Goal: Task Accomplishment & Management: Complete application form

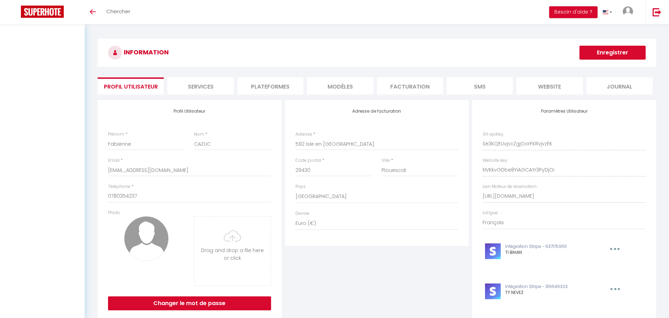
select select "28"
select select "fr"
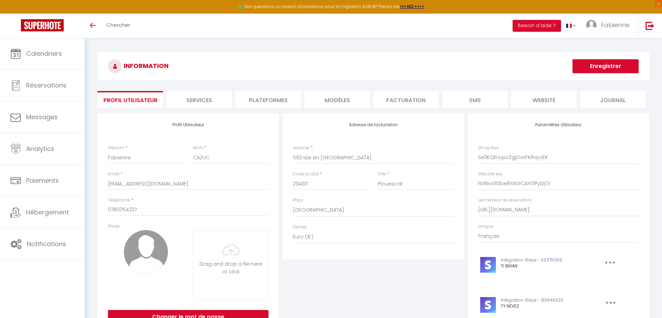
click at [276, 105] on li "Plateformes" at bounding box center [267, 99] width 65 height 17
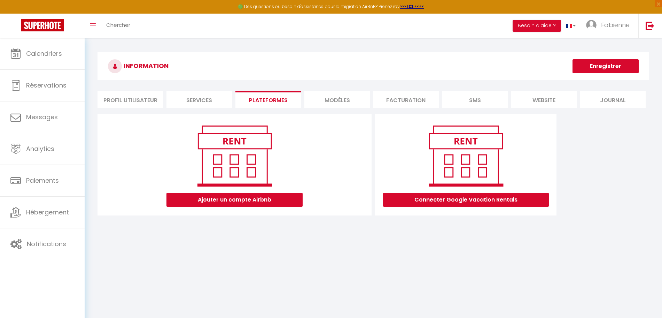
scroll to position [38, 0]
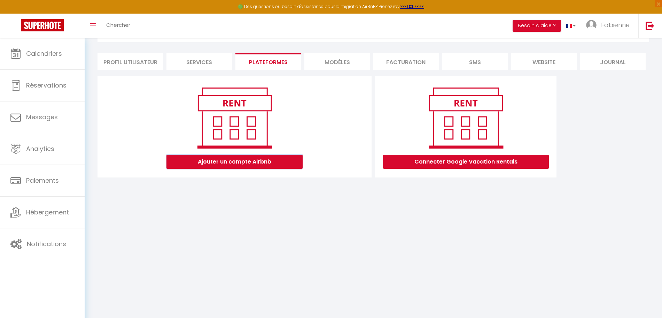
click at [256, 162] on button "Ajouter un compte Airbnb" at bounding box center [235, 162] width 136 height 14
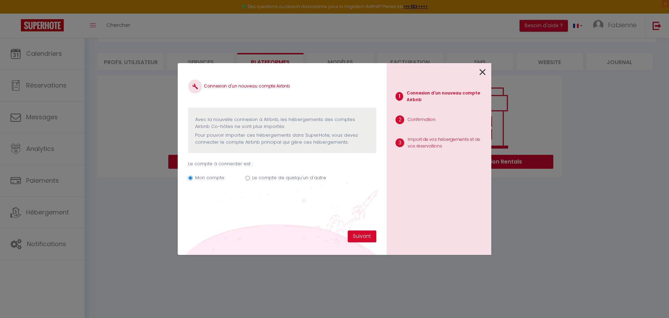
click at [484, 74] on icon at bounding box center [482, 72] width 6 height 10
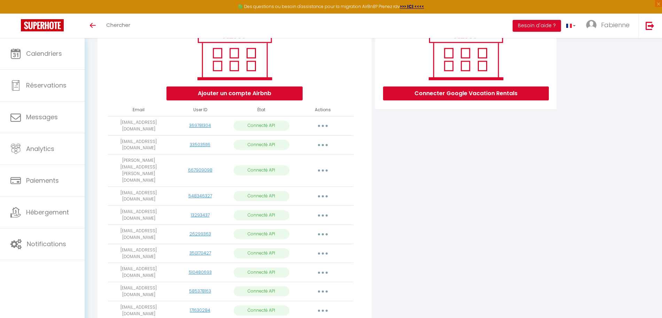
scroll to position [125, 0]
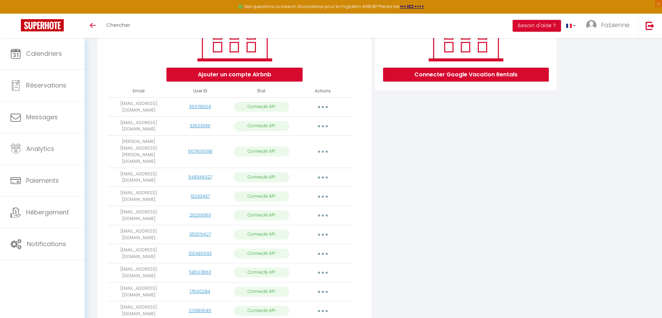
click at [449, 154] on div "Connecter Google Vacation Rentals" at bounding box center [465, 256] width 185 height 534
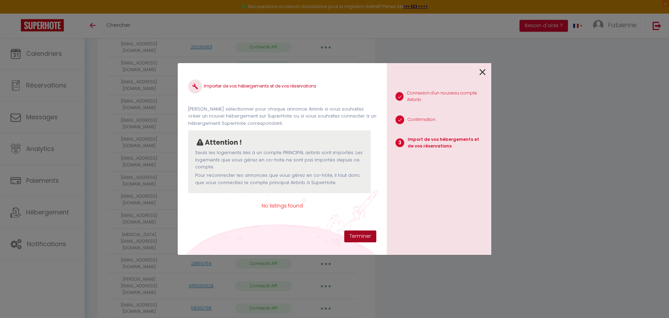
click at [360, 240] on button "Terminer" at bounding box center [360, 236] width 32 height 12
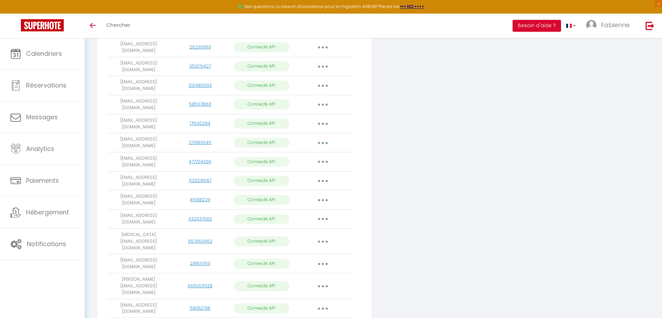
drag, startPoint x: 636, startPoint y: 140, endPoint x: 584, endPoint y: 176, distance: 63.1
click at [635, 141] on div "Ajouter un compte Airbnb Email User ID État Actions fabiennecazuc@yahoo.fr 3697…" at bounding box center [373, 88] width 555 height 534
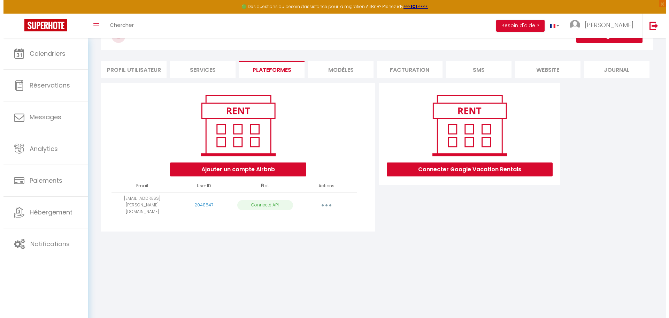
scroll to position [38, 0]
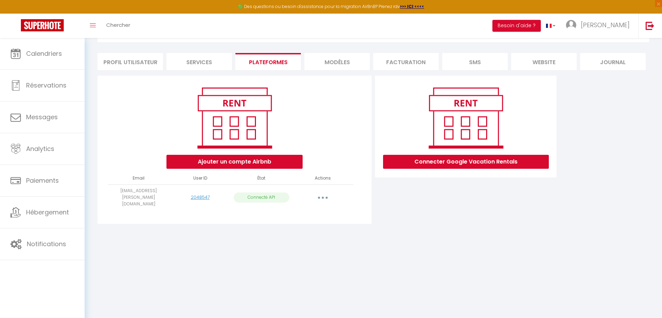
drag, startPoint x: 320, startPoint y: 191, endPoint x: 321, endPoint y: 198, distance: 6.3
click at [321, 193] on button "button" at bounding box center [323, 197] width 20 height 11
click at [317, 209] on link "Importer les appartements" at bounding box center [292, 213] width 77 height 12
select select "59263"
select select "71072"
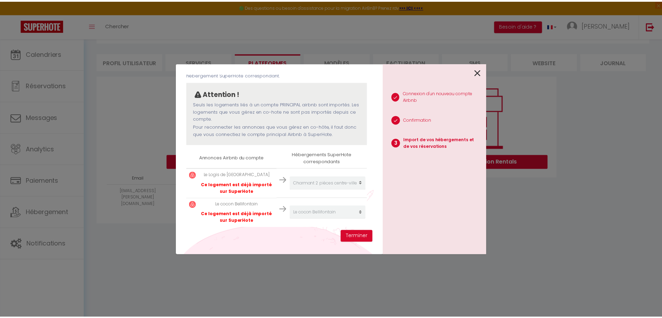
scroll to position [50, 0]
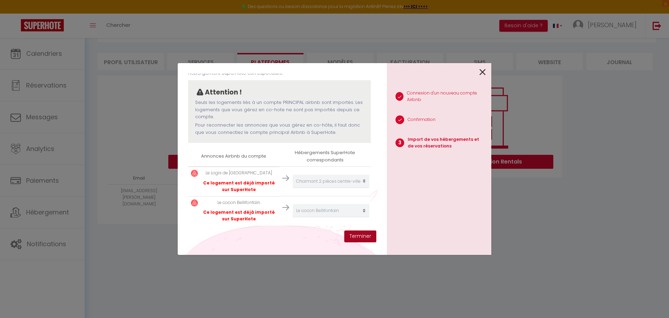
click at [355, 239] on button "Terminer" at bounding box center [360, 236] width 32 height 12
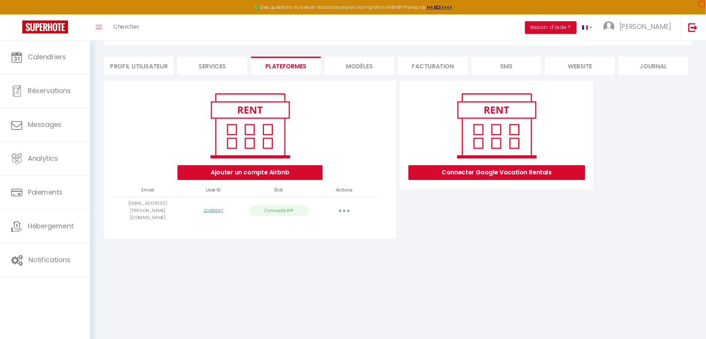
scroll to position [35, 0]
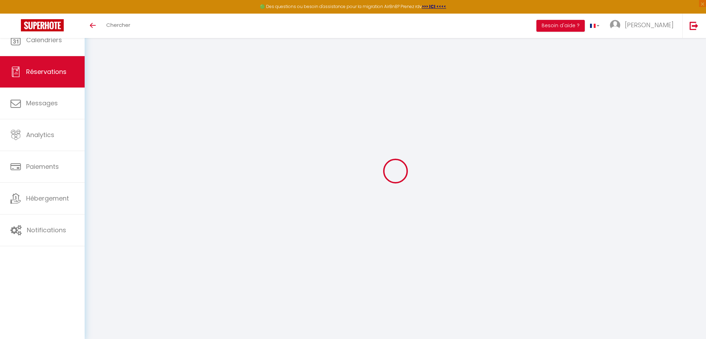
select select
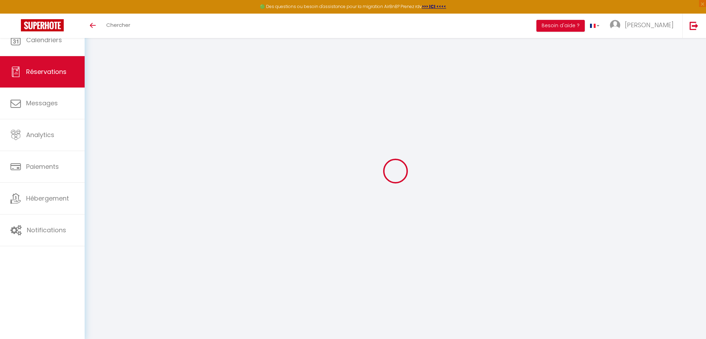
type input "[PERSON_NAME]"
type input "Chantrain"
type input "[EMAIL_ADDRESS][DOMAIN_NAME]"
type input "[PHONE_NUMBER]"
select select
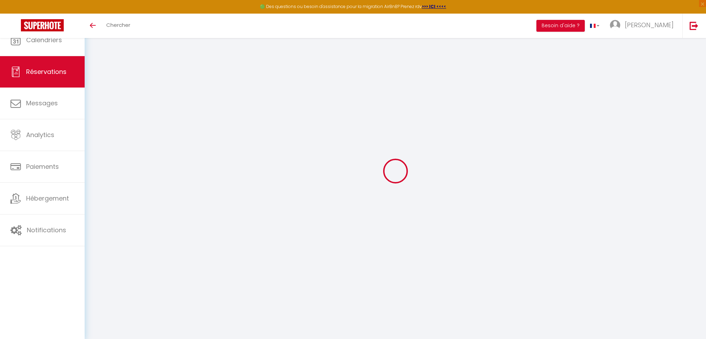
type input "40.32"
select select "59263"
select select "1"
select select
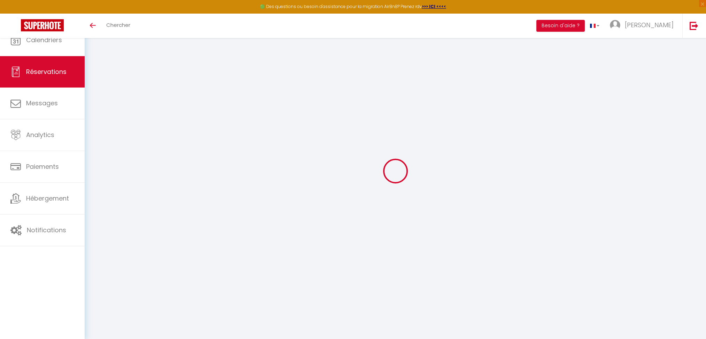
type input "2"
select select "12"
select select
type input "185"
checkbox input "false"
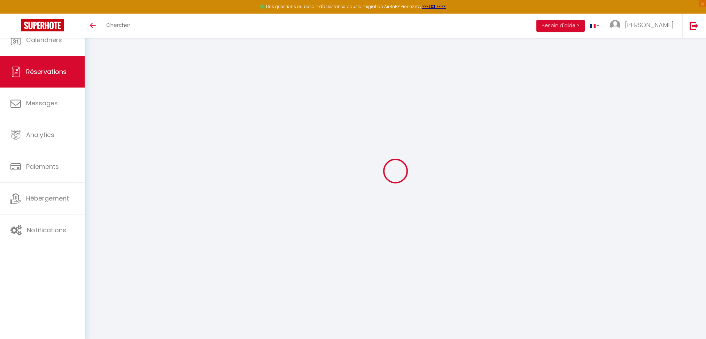
type input "0"
select select "1"
type input "0"
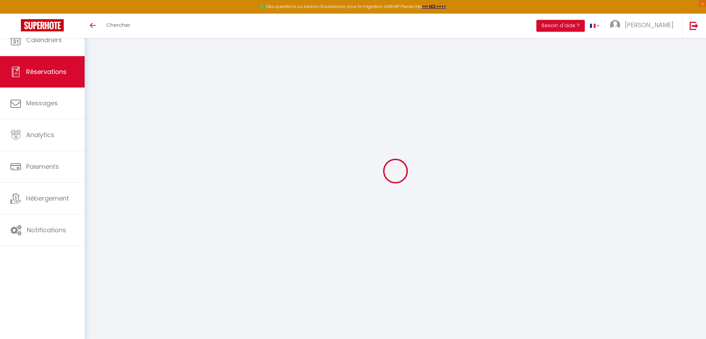
select select
select select "15"
checkbox input "false"
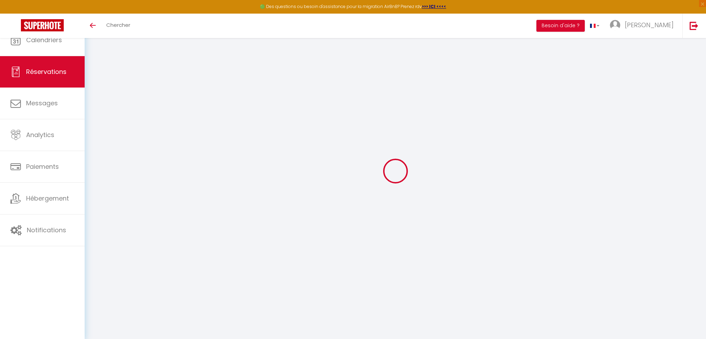
select select
checkbox input "false"
select select
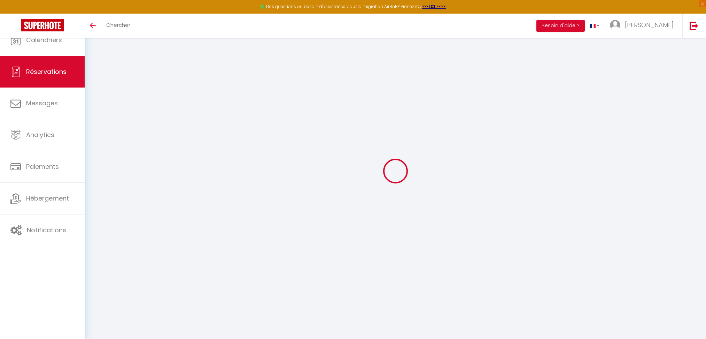
select select
checkbox input "false"
select select
type input "39"
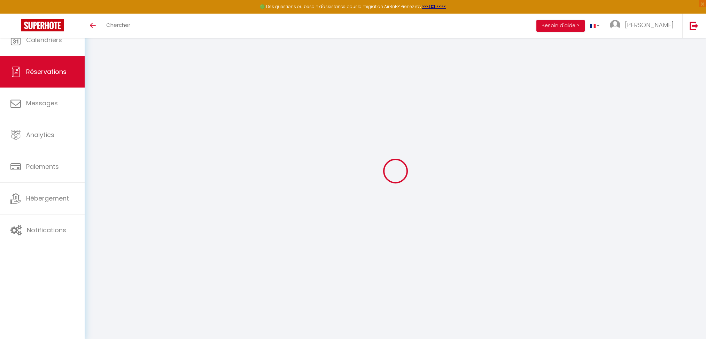
type input "24.05"
select select
checkbox input "false"
select select
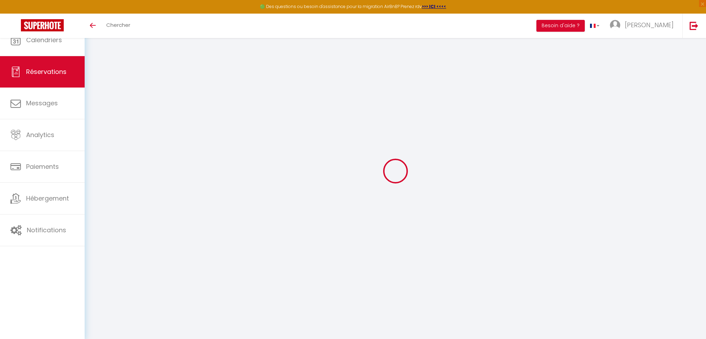
checkbox input "false"
select select
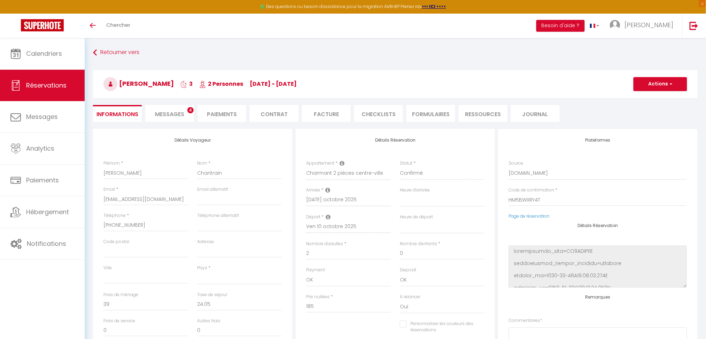
click at [164, 117] on span "Messages" at bounding box center [169, 114] width 29 height 8
select select
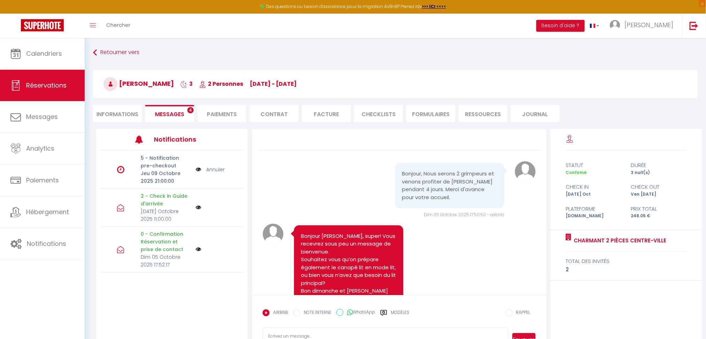
select select
click at [117, 111] on li "Informations" at bounding box center [117, 113] width 49 height 17
select select
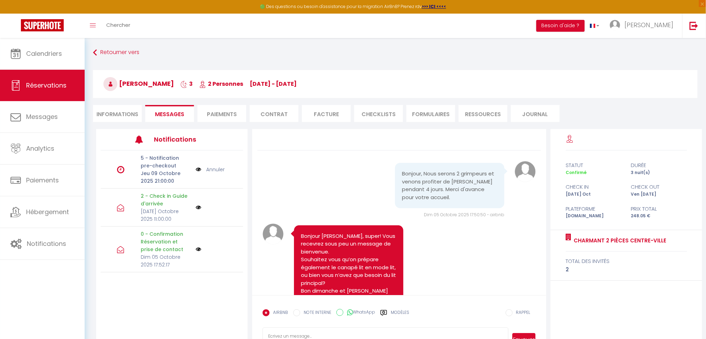
select select
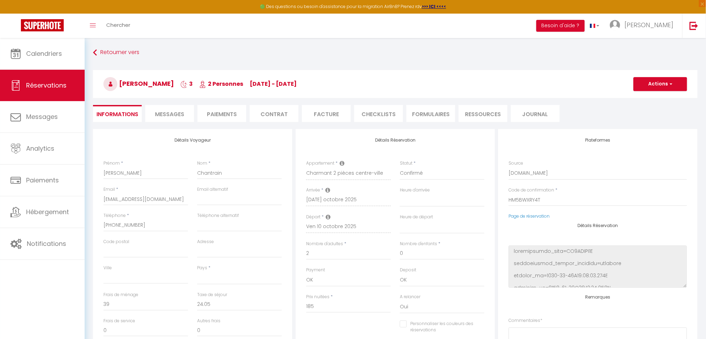
select select
checkbox input "false"
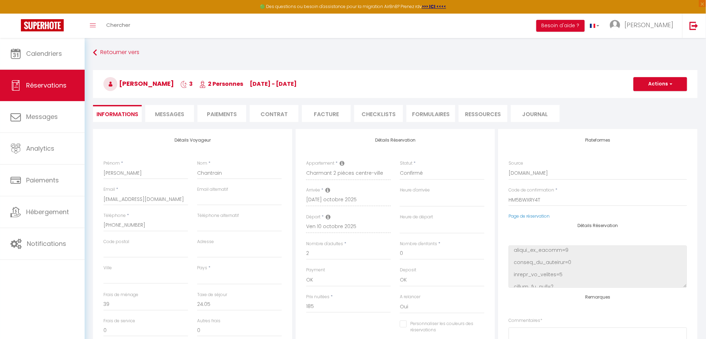
select select
checkbox input "false"
select select
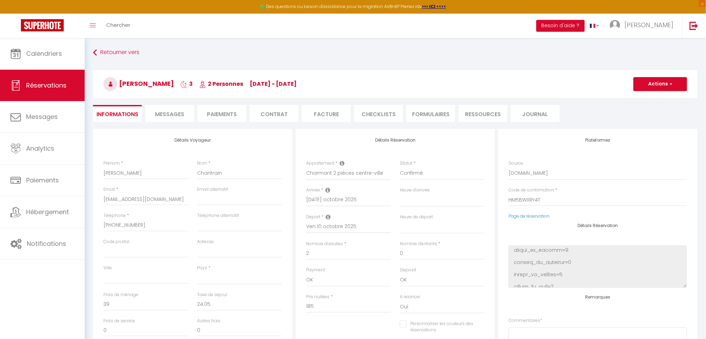
select select
checkbox input "false"
click at [180, 117] on span "Messages" at bounding box center [169, 114] width 29 height 8
select select
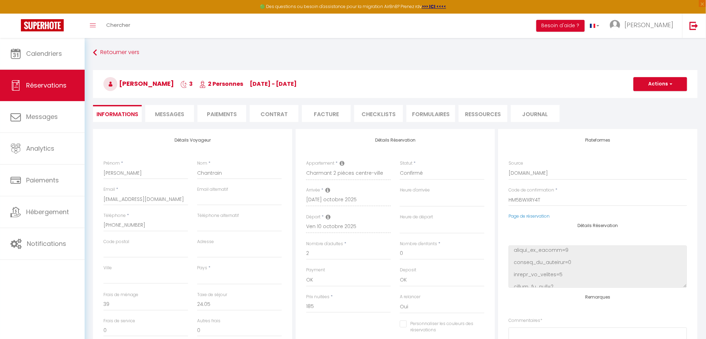
select select
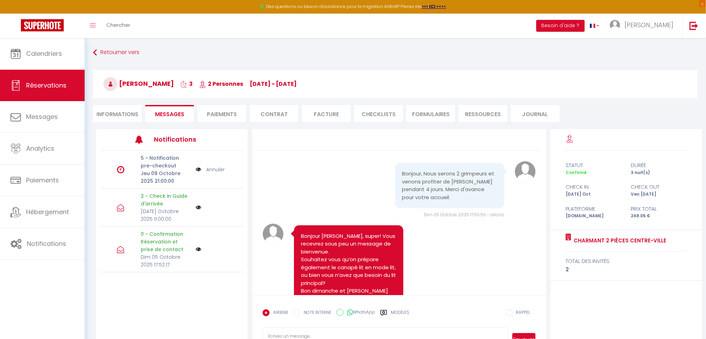
select select
click at [125, 118] on li "Informations" at bounding box center [117, 113] width 49 height 17
select select
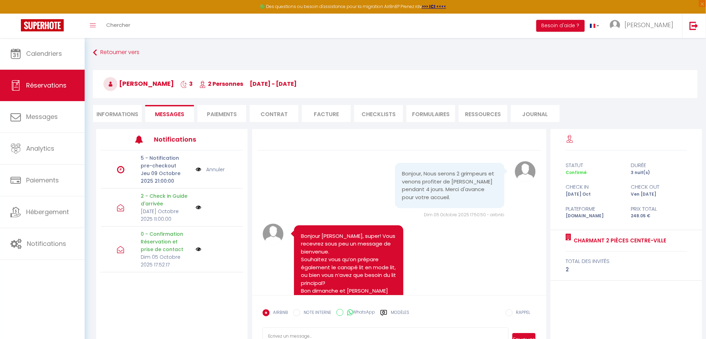
select select
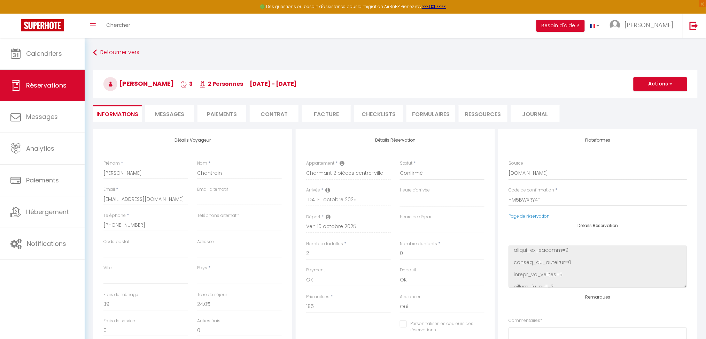
select select
checkbox input "false"
click at [173, 117] on span "Messages" at bounding box center [169, 114] width 29 height 8
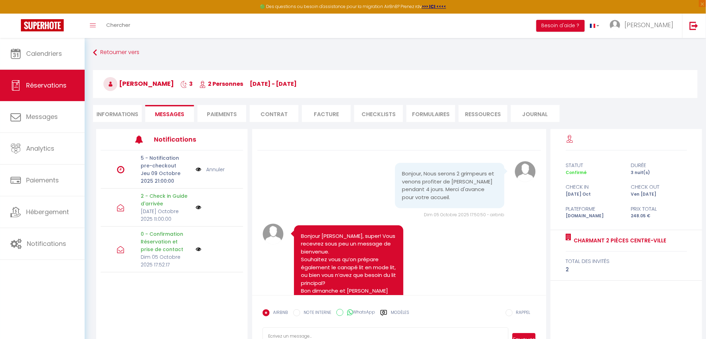
drag, startPoint x: 556, startPoint y: 242, endPoint x: 682, endPoint y: 246, distance: 125.8
click at [682, 248] on div "Charmant 2 pièces centre-ville total des invités 2" at bounding box center [627, 255] width 152 height 51
copy div "Charmant 2 pièces centre-ville"
click at [113, 112] on li "Informations" at bounding box center [117, 113] width 49 height 17
select select
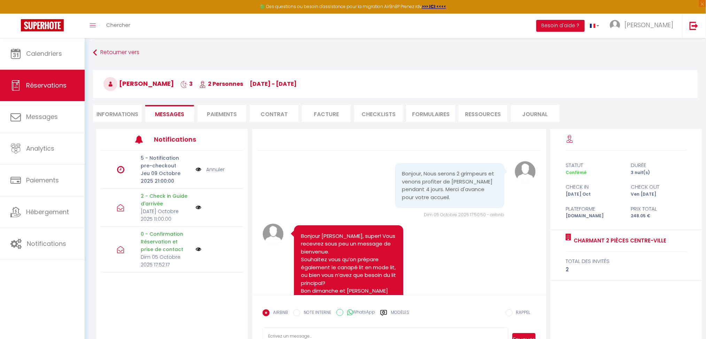
select select
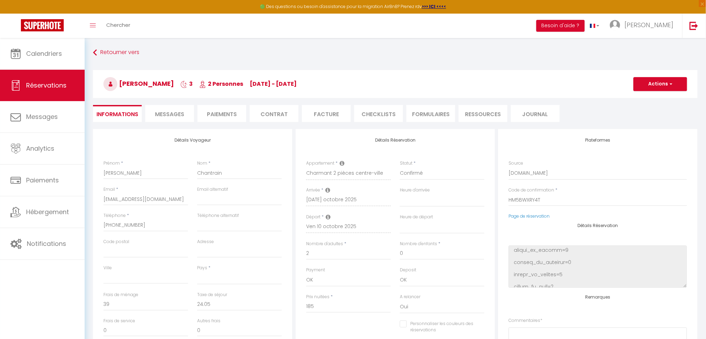
select select
checkbox input "false"
select select
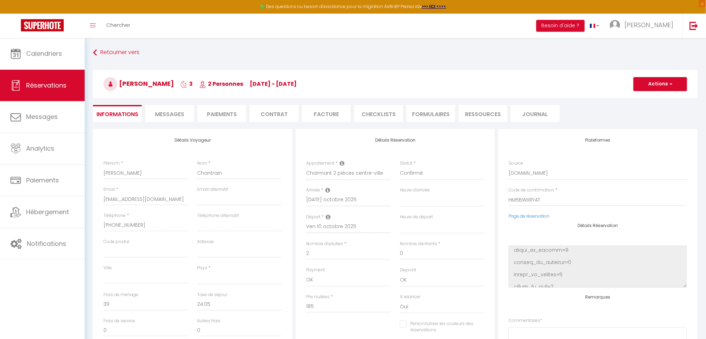
select select
checkbox input "false"
select select
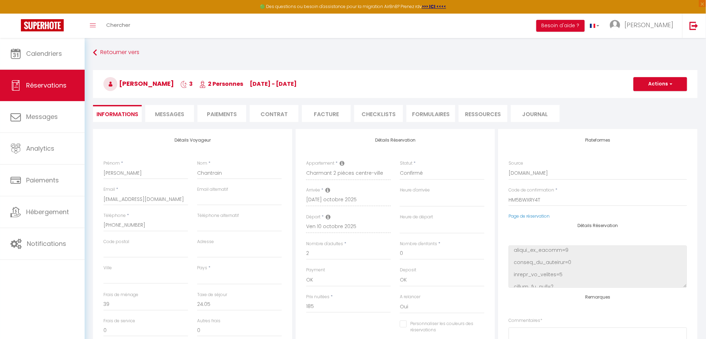
select select
checkbox input "false"
select select
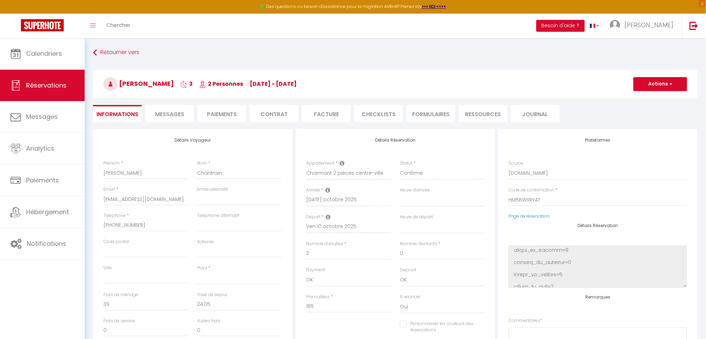
checkbox input "false"
select select
checkbox input "false"
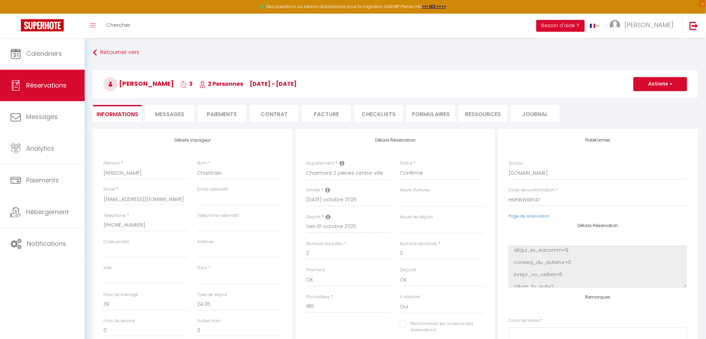
select select
checkbox input "false"
select select
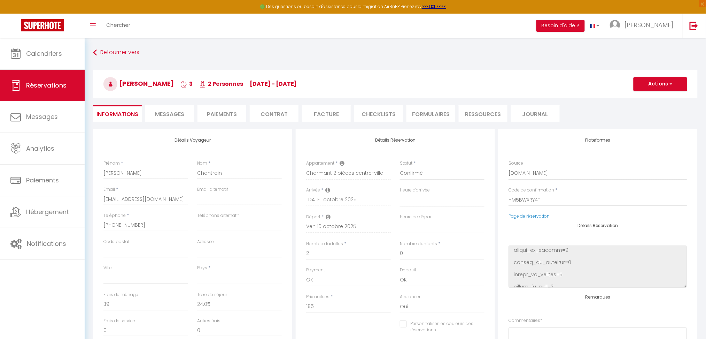
select select
checkbox input "false"
select select
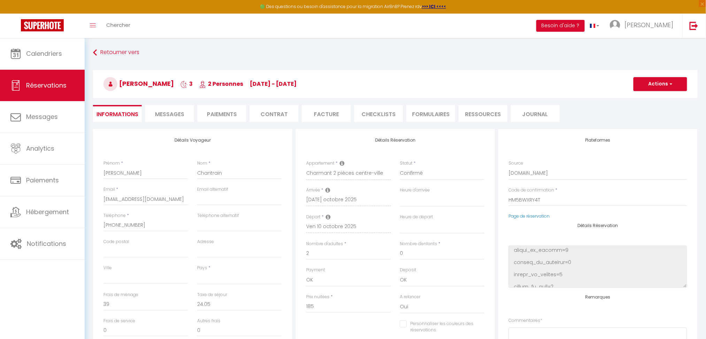
select select
checkbox input "false"
select select
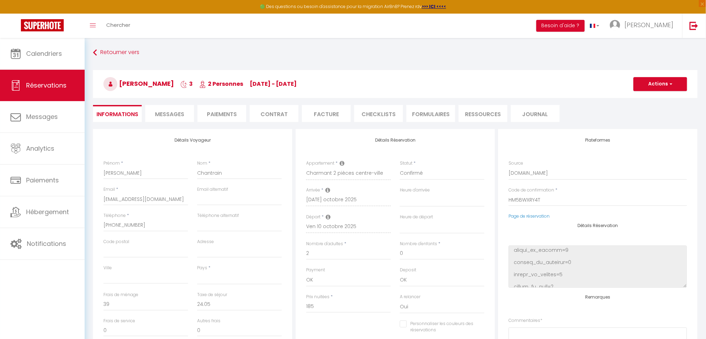
checkbox input "false"
select select
checkbox input "false"
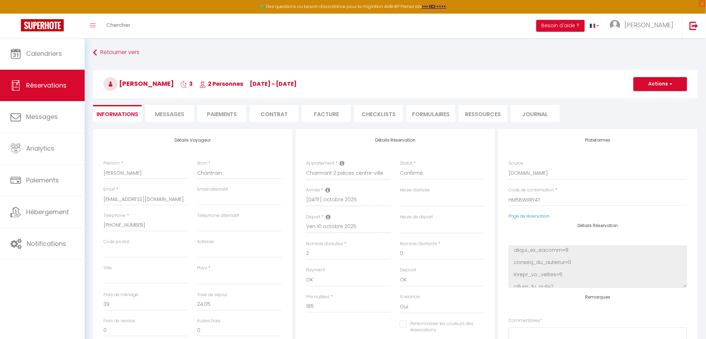
select select
checkbox input "false"
select select
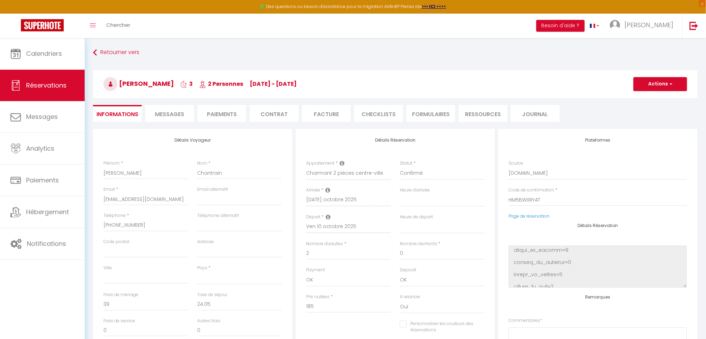
select select
checkbox input "false"
select select
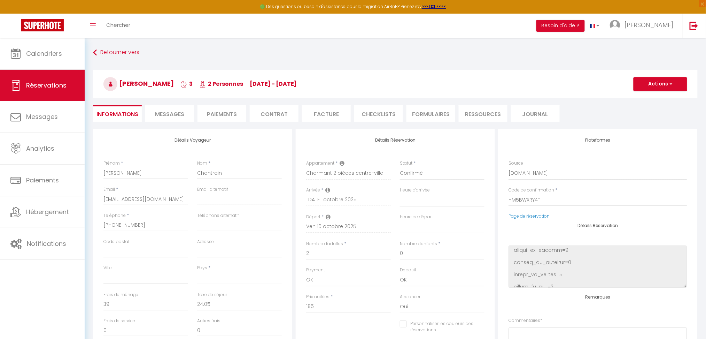
select select
checkbox input "false"
select select
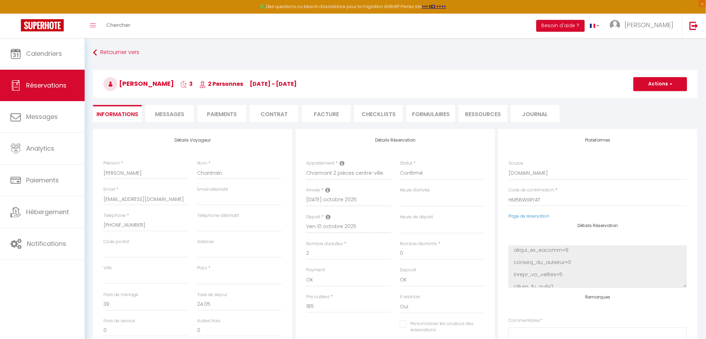
checkbox input "false"
select select
checkbox input "false"
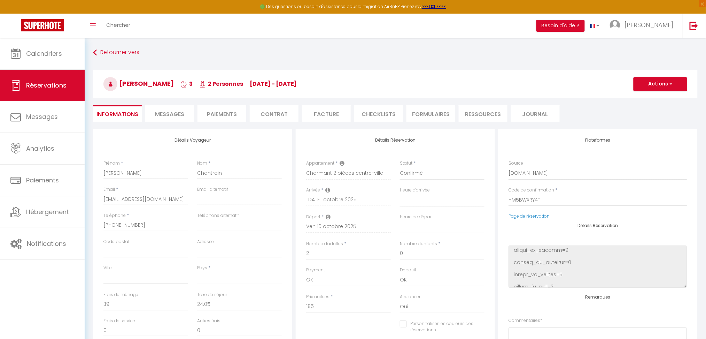
select select
checkbox input "false"
select select
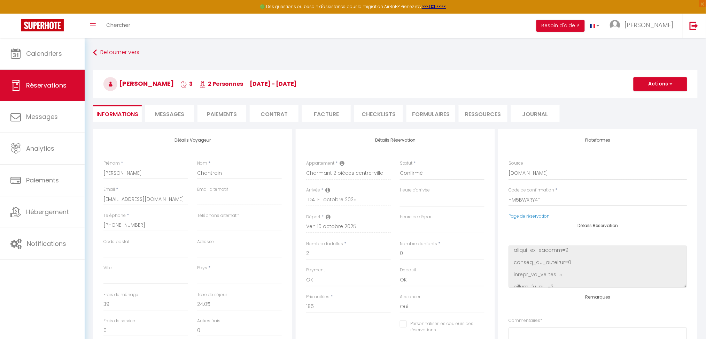
select select
checkbox input "false"
select select
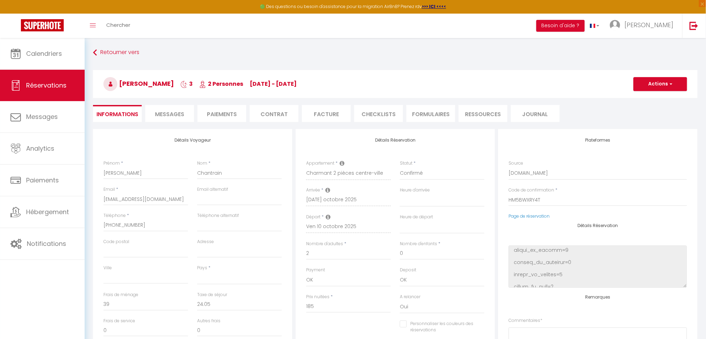
select select
checkbox input "false"
select select
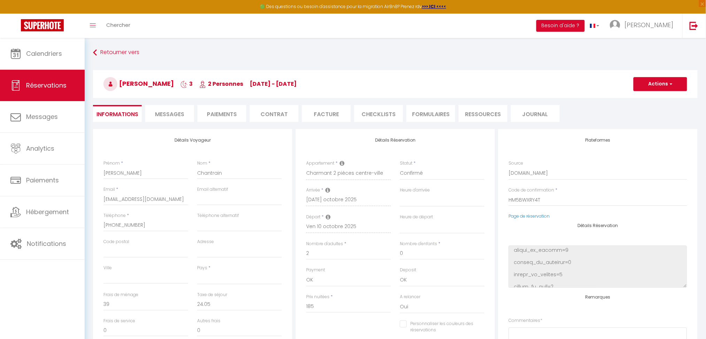
checkbox input "false"
select select
checkbox input "false"
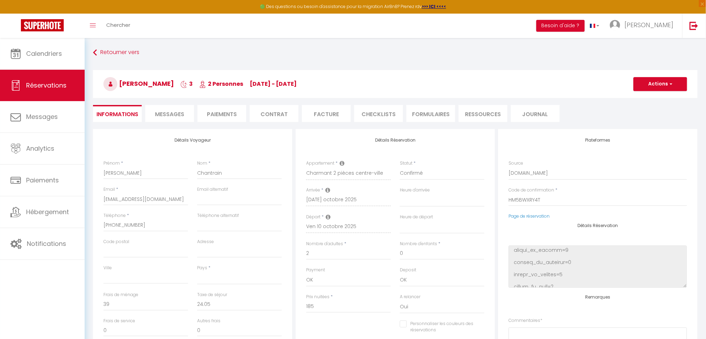
select select
checkbox input "false"
select select
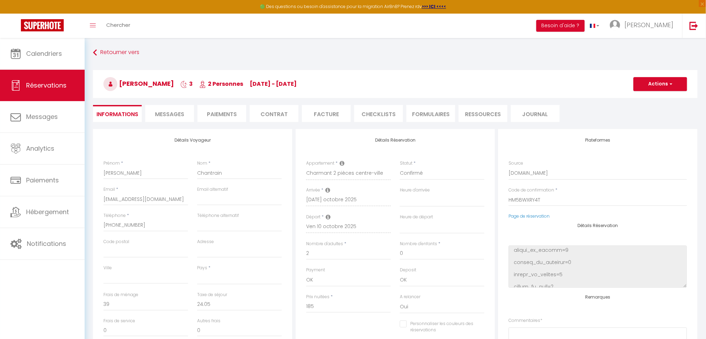
select select
checkbox input "false"
select select
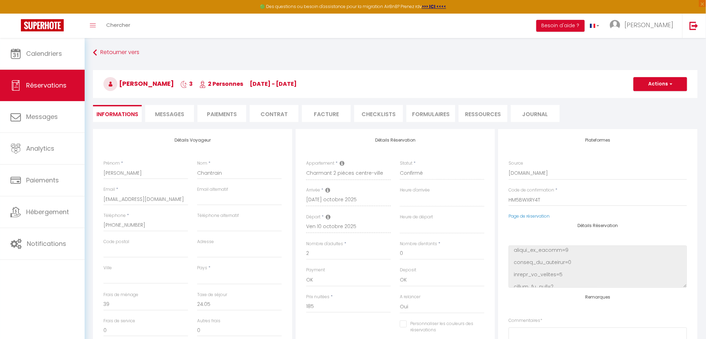
select select
checkbox input "false"
select select
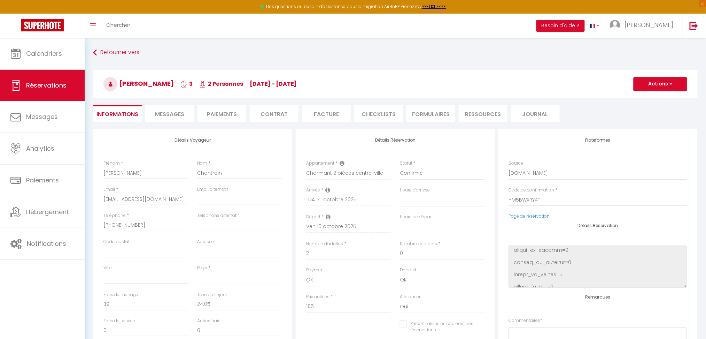
checkbox input "false"
select select
checkbox input "false"
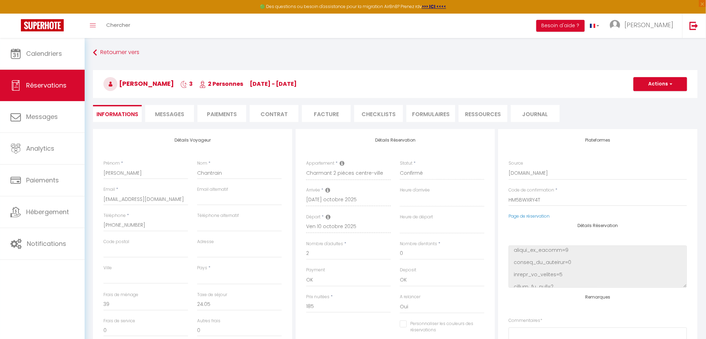
select select
checkbox input "false"
select select
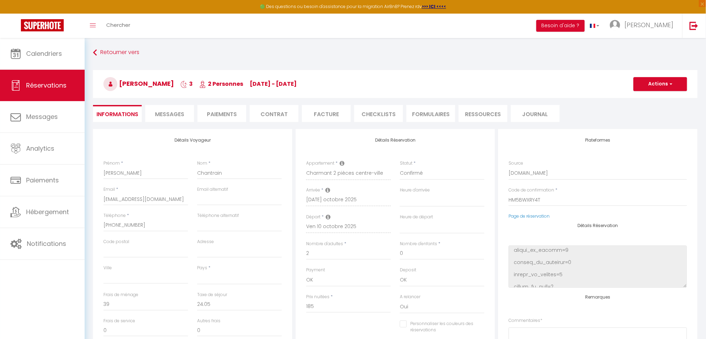
select select
checkbox input "false"
select select
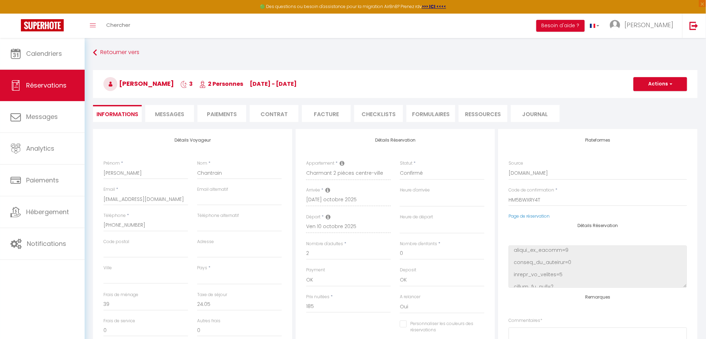
select select
checkbox input "false"
select select
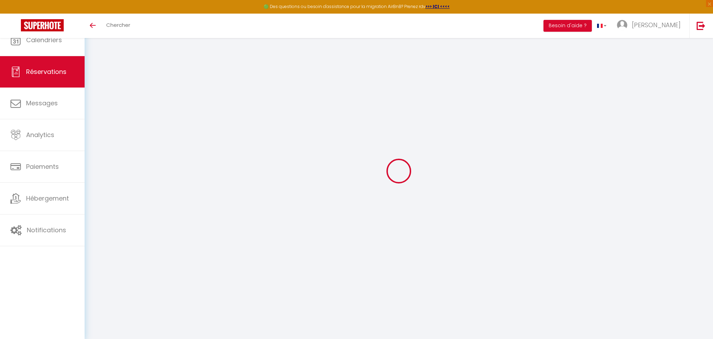
select select
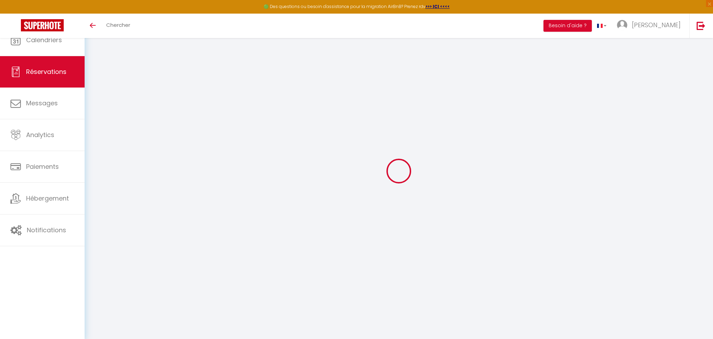
type input "Maggy"
type input "Rohrbach"
type input "3yh931bav3swi74eany4k623zwjo@reply.superhote.com"
type input "+33681189260"
select select
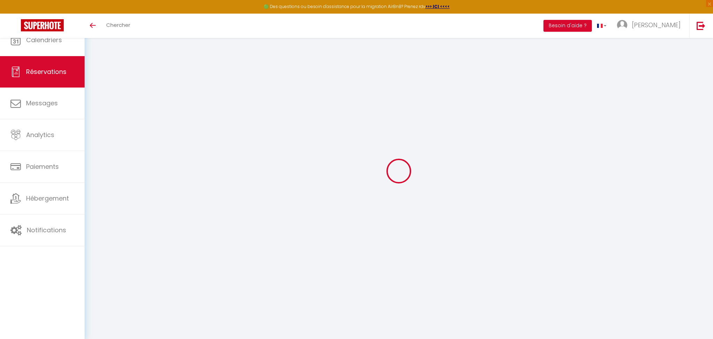
type input "21.060000000000002"
select select "71072"
select select "1"
select select
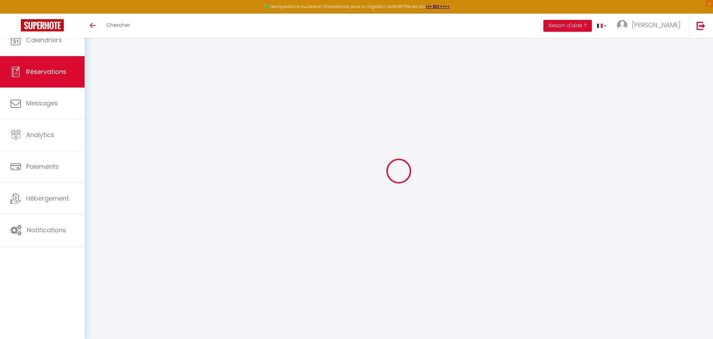
type input "2"
select select "12"
select select
type input "78"
checkbox input "false"
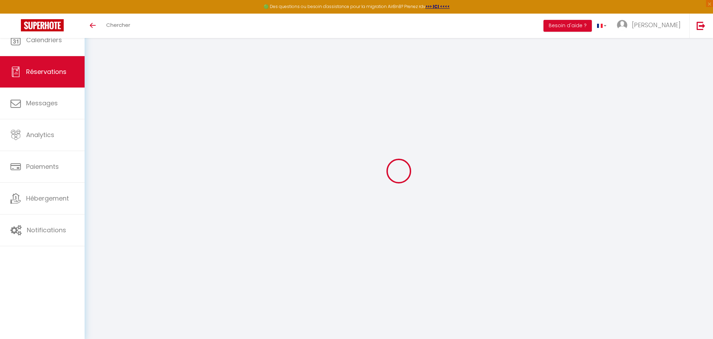
type input "0"
select select "1"
type input "30"
type input "0"
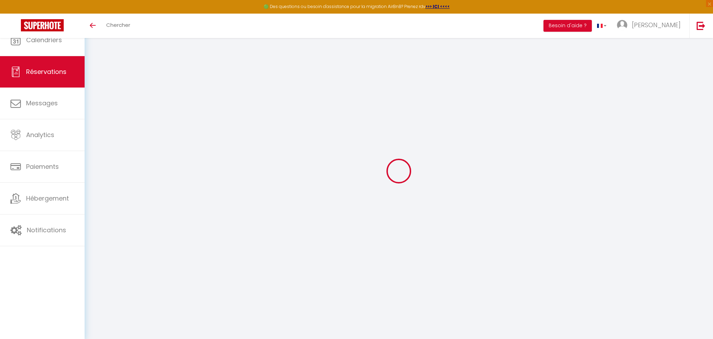
select select
select select "15"
checkbox input "false"
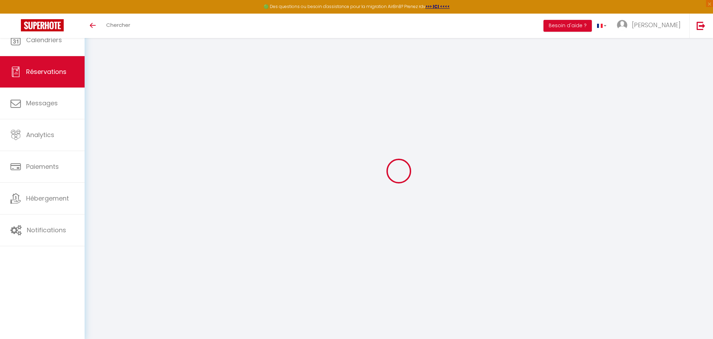
select select
checkbox input "false"
select select
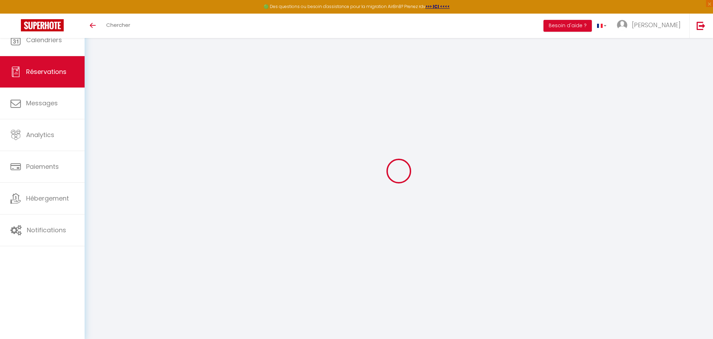
select select
checkbox input "false"
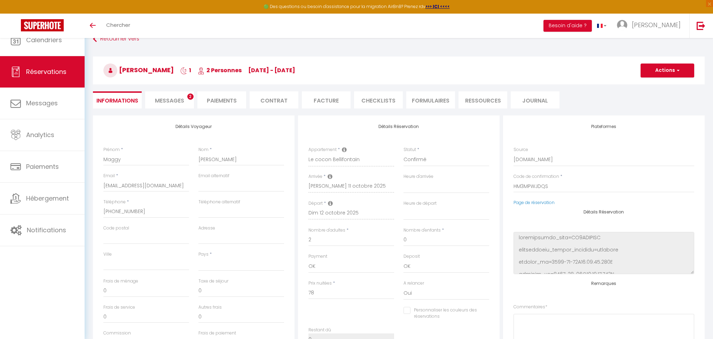
select select
type input "39"
type input "10.14"
select select
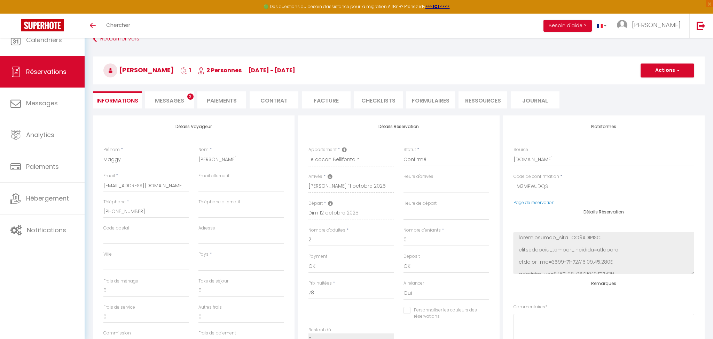
checkbox input "false"
select select
checkbox input "false"
select select
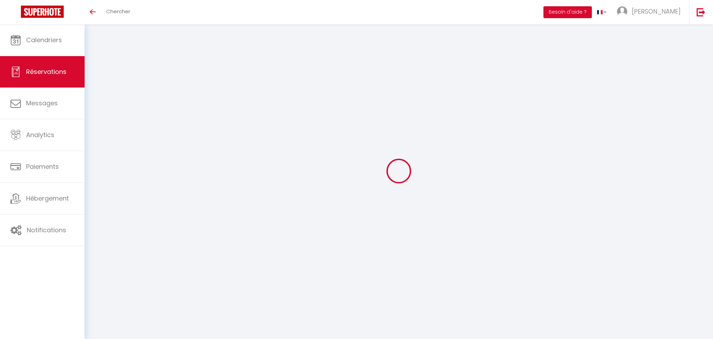
select select
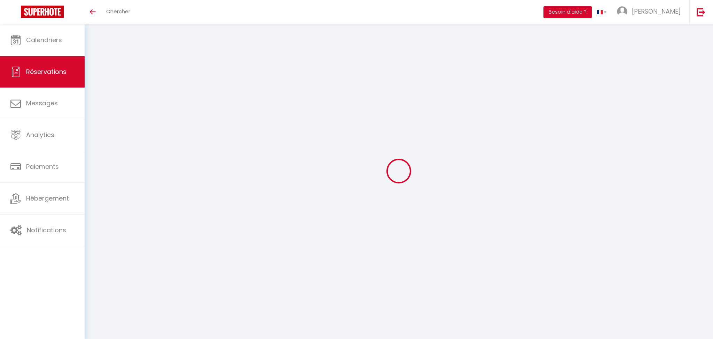
select select
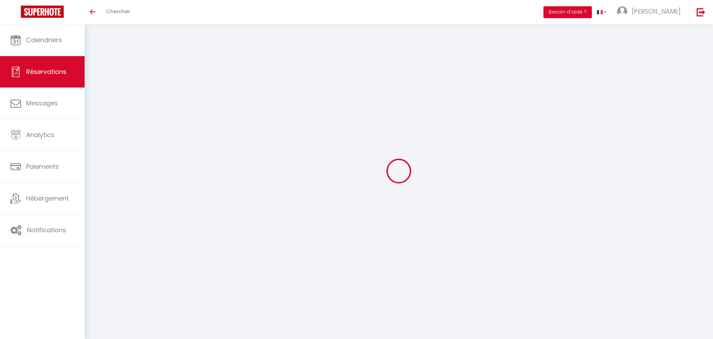
select select
checkbox input "false"
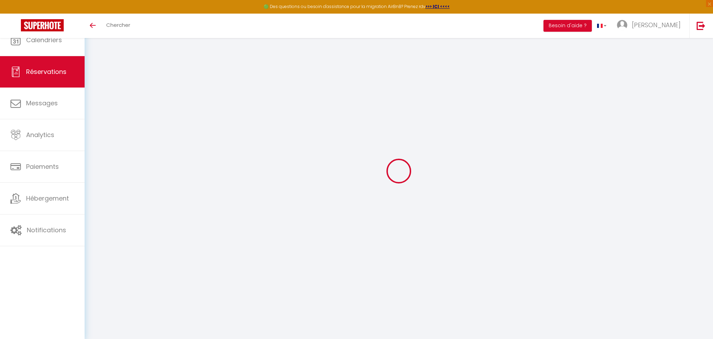
type input "[PERSON_NAME]"
type input "Rault"
type input "[EMAIL_ADDRESS][DOMAIN_NAME]"
type input "[PHONE_NUMBER]"
select select
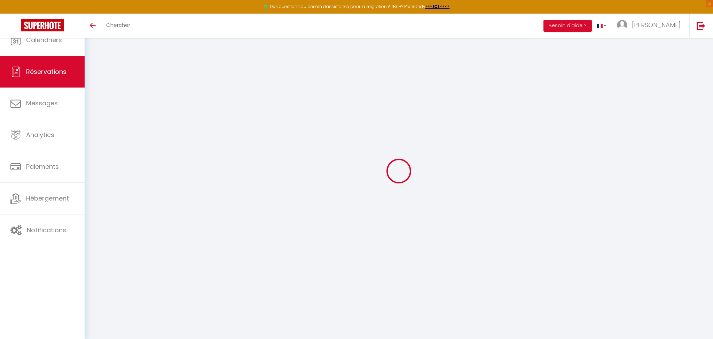
type input "88.56"
select select "71072"
select select "1"
select select
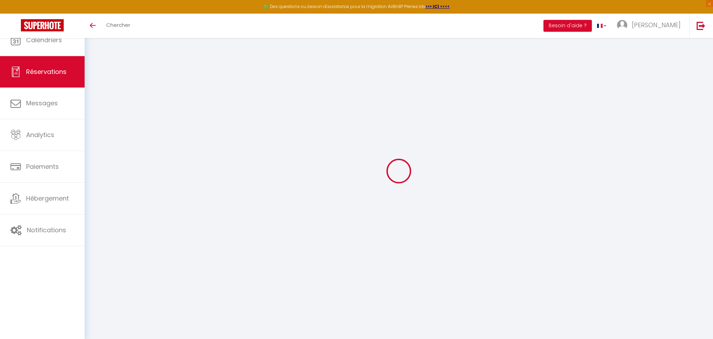
type input "2"
select select "12"
select select
type input "453"
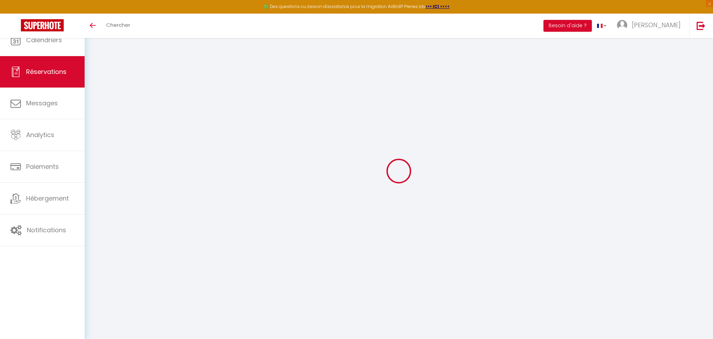
checkbox input "false"
type input "0"
select select "1"
type input "30"
type input "0"
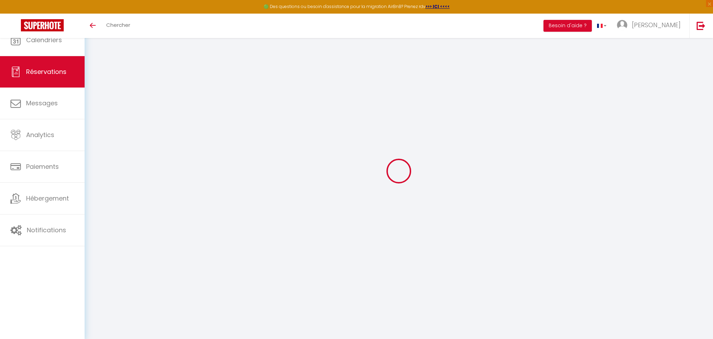
type input "0"
select select
select select "15"
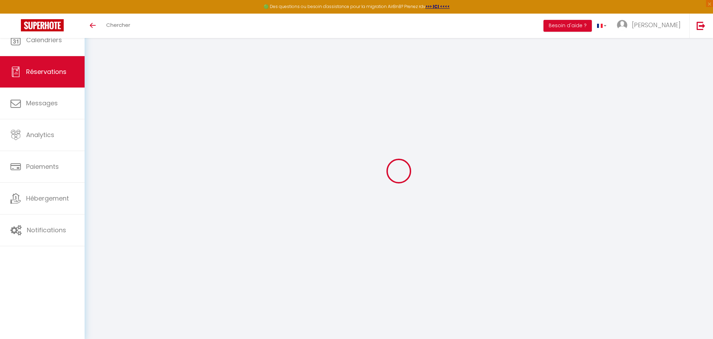
checkbox input "false"
select select
checkbox input "false"
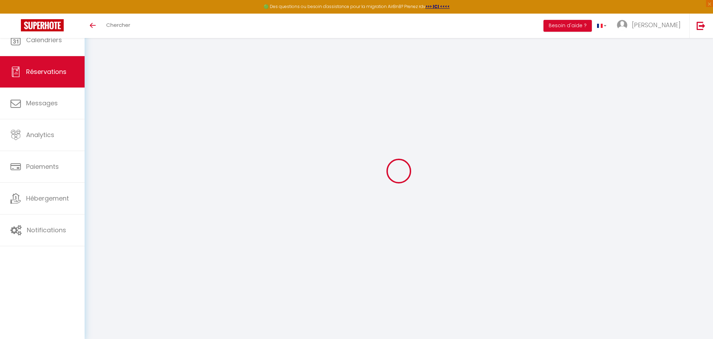
select select
checkbox input "false"
select select
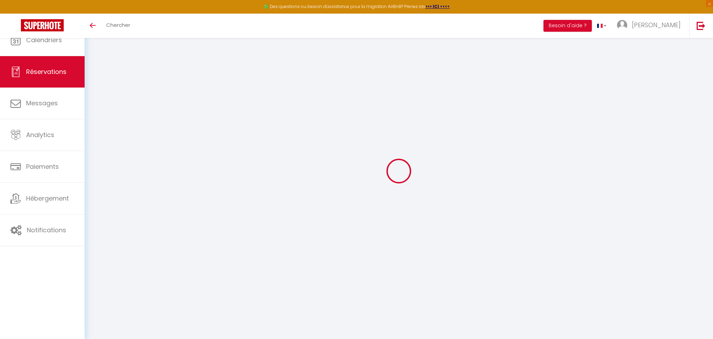
select select
checkbox input "false"
select select
type input "39"
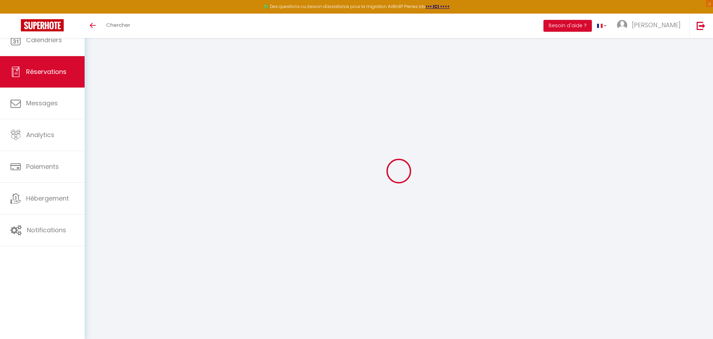
type input "29.45"
select select
checkbox input "false"
select select
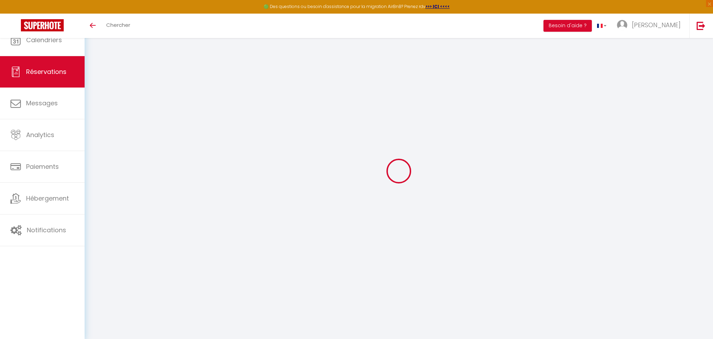
checkbox input "false"
select select
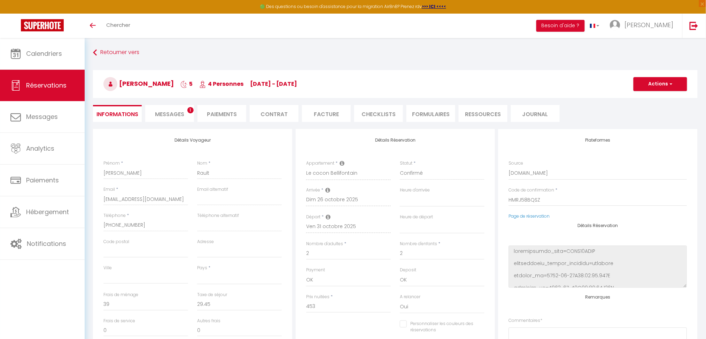
click at [184, 112] on span "Messages" at bounding box center [169, 114] width 29 height 8
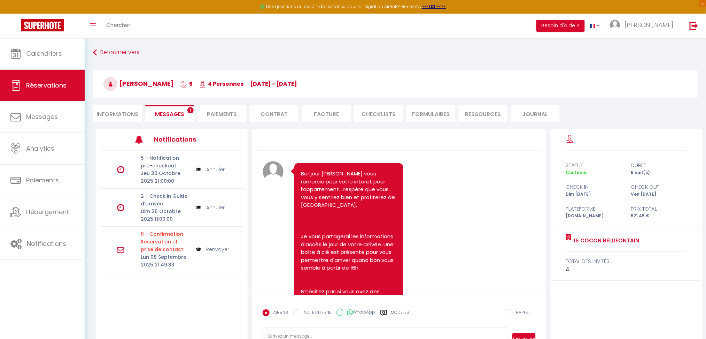
drag, startPoint x: 560, startPoint y: 242, endPoint x: 657, endPoint y: 246, distance: 96.9
click at [657, 246] on div "Le cocon Bellifontain total des invités 4" at bounding box center [627, 255] width 152 height 51
copy div "Le cocon Bellifontain"
click at [400, 74] on h3 "[PERSON_NAME] 5 4 Personnes [DATE] - [DATE]" at bounding box center [395, 84] width 605 height 28
